Goal: Book appointment/travel/reservation

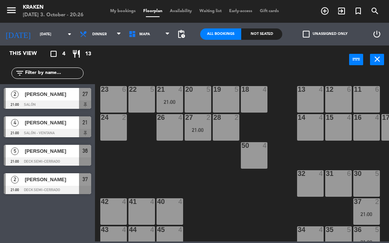
click at [121, 60] on div "power_input close" at bounding box center [222, 60] width 254 height 29
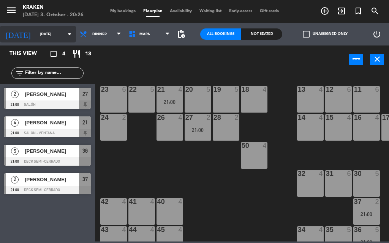
click at [36, 35] on input "[DATE]" at bounding box center [61, 34] width 50 height 12
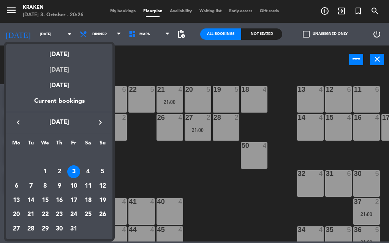
click at [62, 68] on div "[DATE]" at bounding box center [59, 68] width 106 height 16
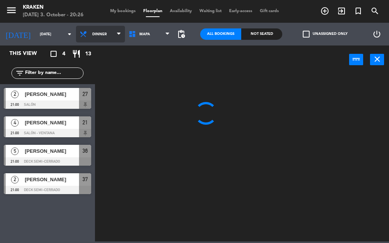
click at [80, 36] on icon at bounding box center [84, 34] width 11 height 8
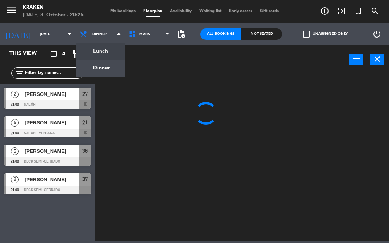
click at [91, 54] on ng-component "menu Kraken [DATE] 3. October - 20:26 My bookings Floorplan Availability Waitin…" at bounding box center [194, 121] width 389 height 242
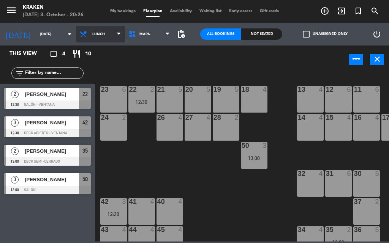
click at [93, 38] on span "Lunch" at bounding box center [100, 34] width 49 height 17
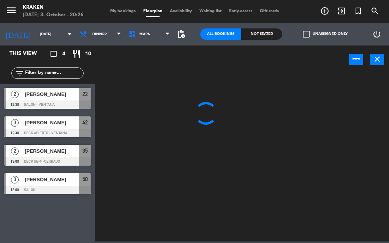
click at [102, 71] on ng-component "menu Kraken [DATE] 3. October - 20:26 My bookings Floorplan Availability Waitin…" at bounding box center [194, 121] width 389 height 242
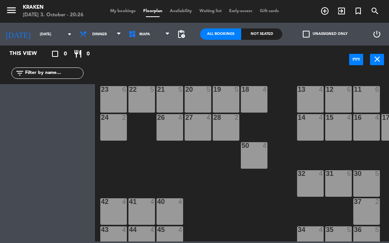
click at [123, 58] on div "power_input close" at bounding box center [222, 60] width 254 height 29
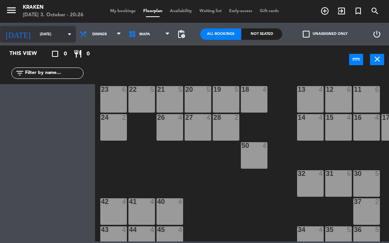
click at [38, 42] on div "[DATE] [DATE] arrow_drop_down" at bounding box center [38, 34] width 76 height 17
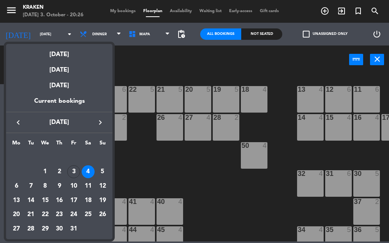
click at [127, 57] on div at bounding box center [194, 121] width 389 height 243
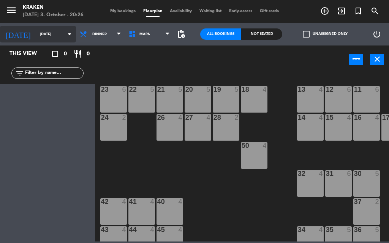
click at [36, 31] on input "[DATE]" at bounding box center [61, 34] width 50 height 12
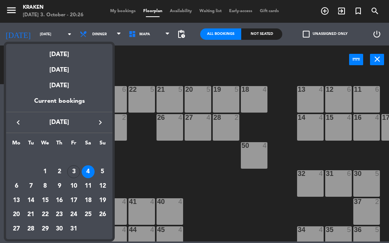
click at [137, 59] on div at bounding box center [194, 121] width 389 height 243
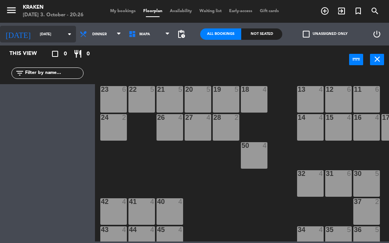
click at [36, 35] on input "[DATE]" at bounding box center [61, 34] width 50 height 12
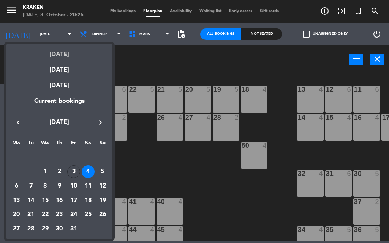
click at [56, 58] on div "[DATE]" at bounding box center [59, 52] width 106 height 16
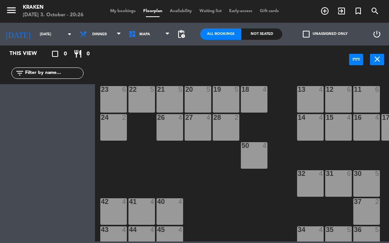
type input "[DATE]"
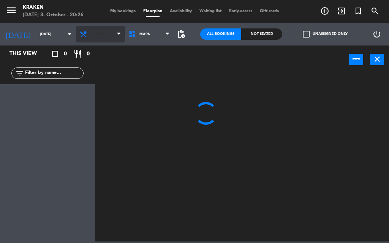
click at [81, 33] on icon at bounding box center [84, 34] width 11 height 8
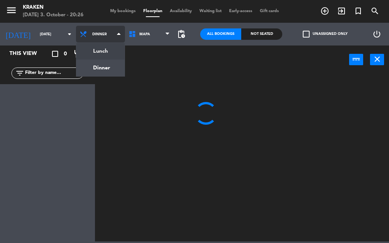
click at [92, 46] on ng-component "menu Kraken [DATE] 3. October - 20:26 My bookings Floorplan Availability Waitin…" at bounding box center [194, 121] width 389 height 242
